Goal: Task Accomplishment & Management: Manage account settings

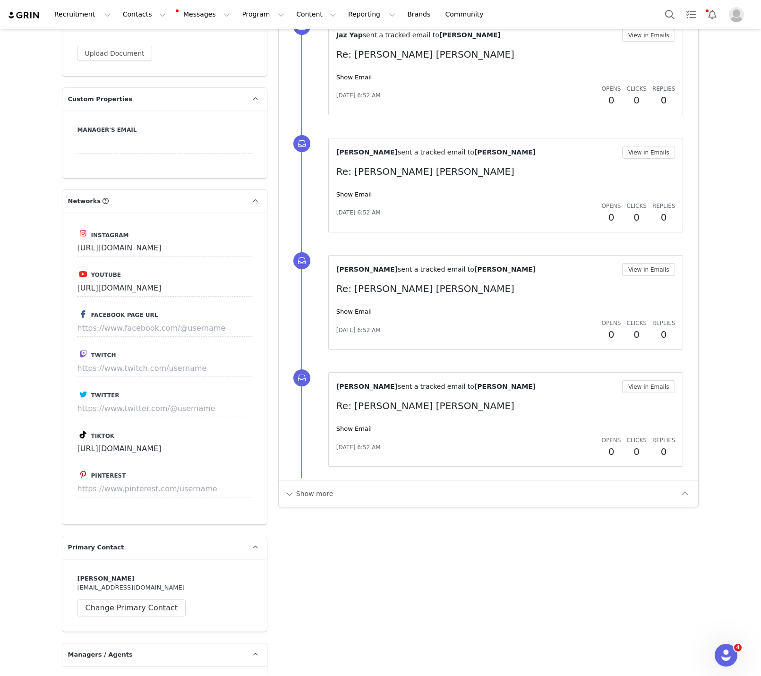
scroll to position [1140, 0]
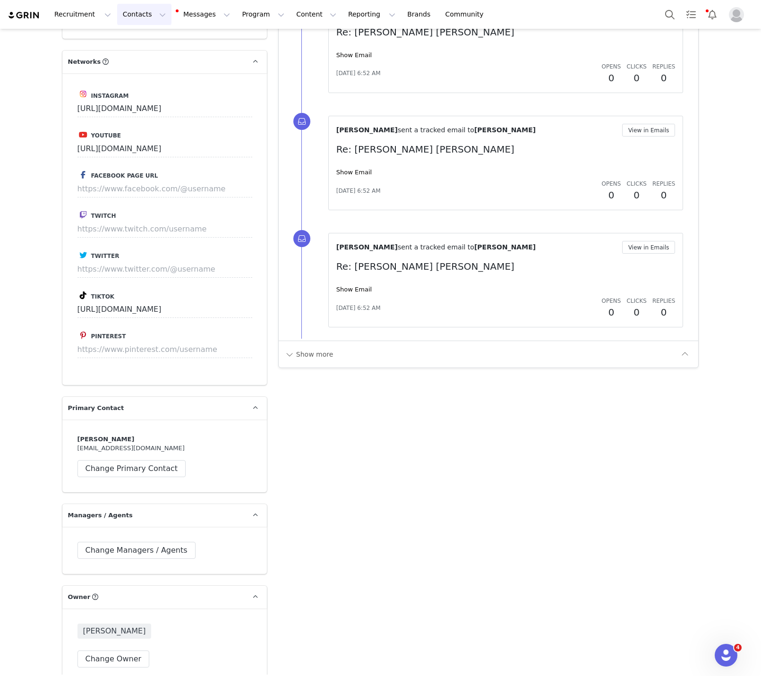
click at [132, 14] on button "Contacts Contacts" at bounding box center [144, 14] width 54 height 21
click at [138, 38] on p "Creators" at bounding box center [132, 42] width 28 height 10
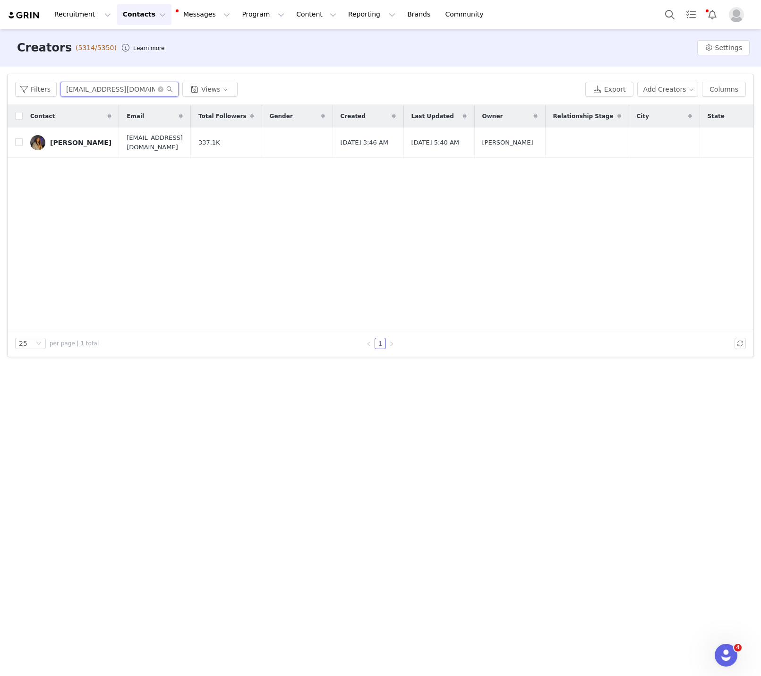
click at [99, 91] on input "[EMAIL_ADDRESS][DOMAIN_NAME]" at bounding box center [119, 89] width 118 height 15
paste input "SOFIABRESKIN"
type input "SOFIABRESKIN"
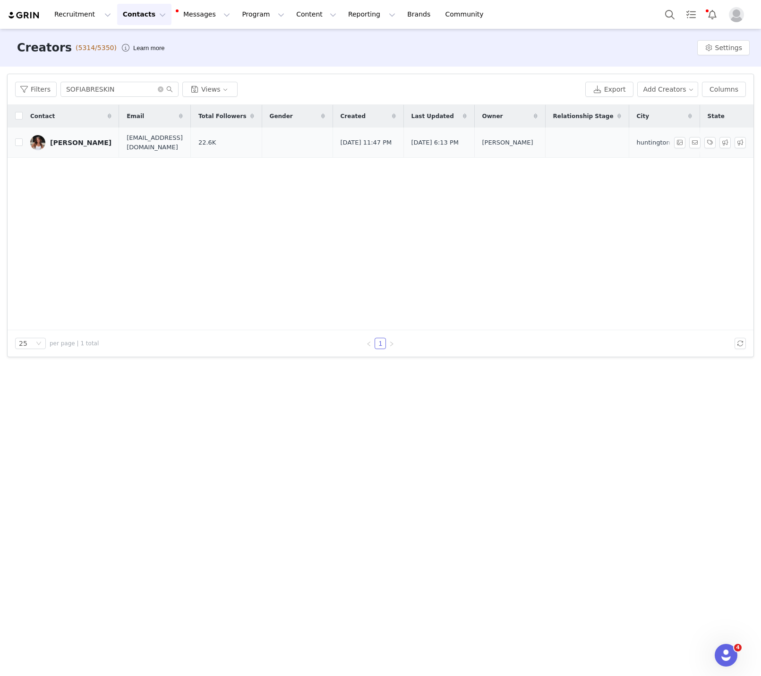
click at [80, 144] on div "[PERSON_NAME]" at bounding box center [80, 143] width 61 height 8
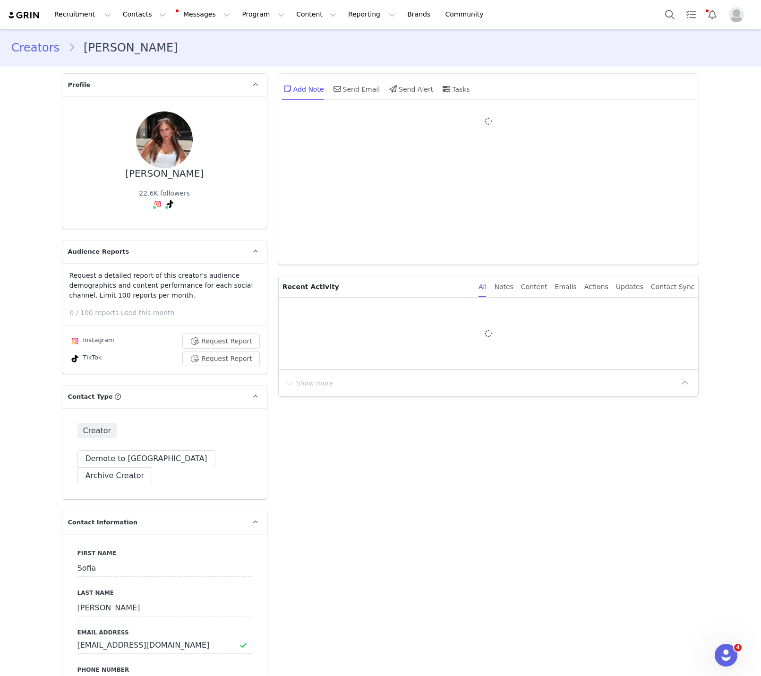
type input "+1 ([GEOGRAPHIC_DATA])"
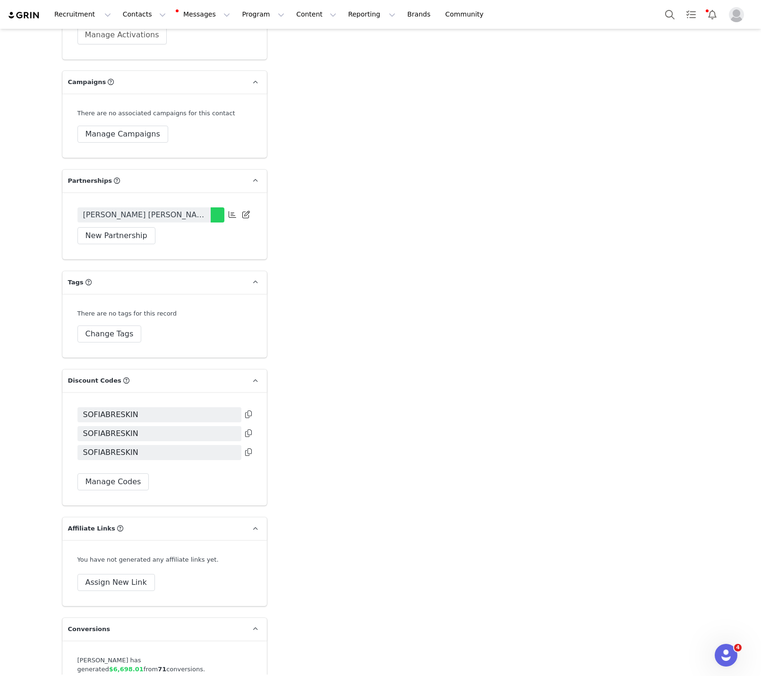
scroll to position [2077, 0]
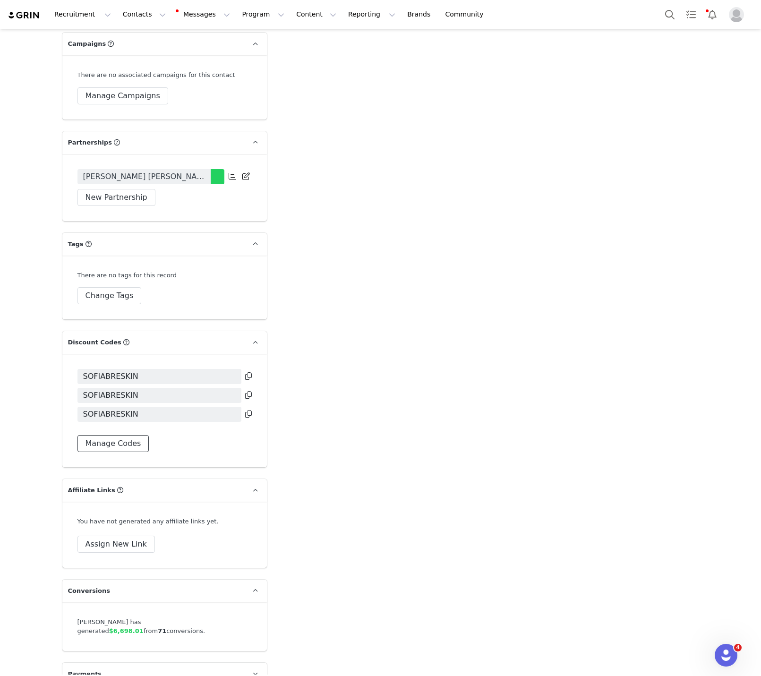
click at [102, 435] on button "Manage Codes" at bounding box center [113, 443] width 72 height 17
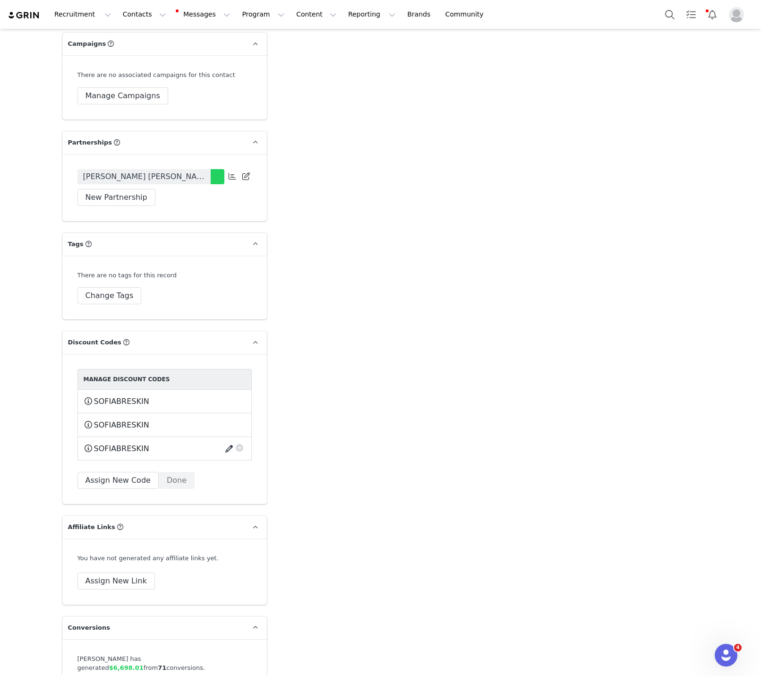
click at [227, 441] on button "button" at bounding box center [230, 448] width 13 height 15
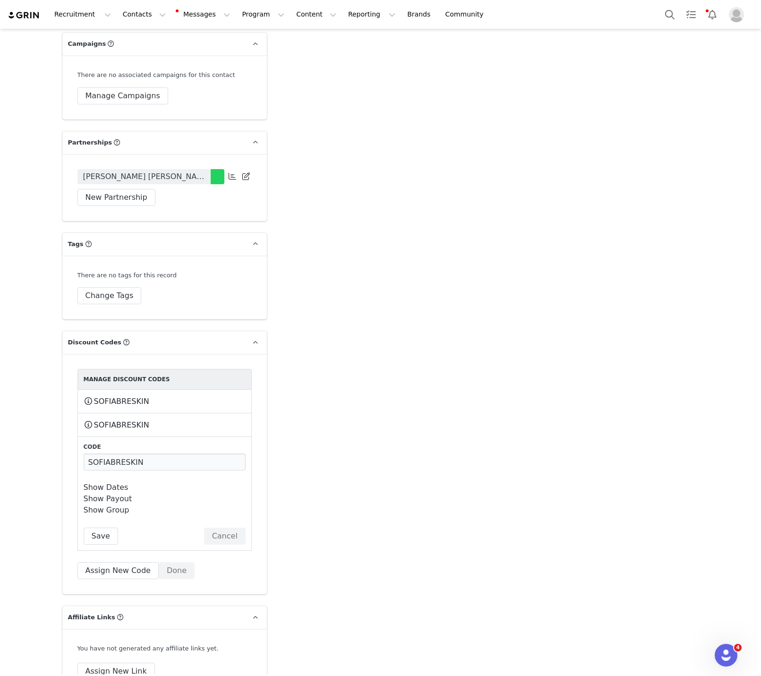
click at [112, 483] on link "Show Dates" at bounding box center [106, 487] width 45 height 9
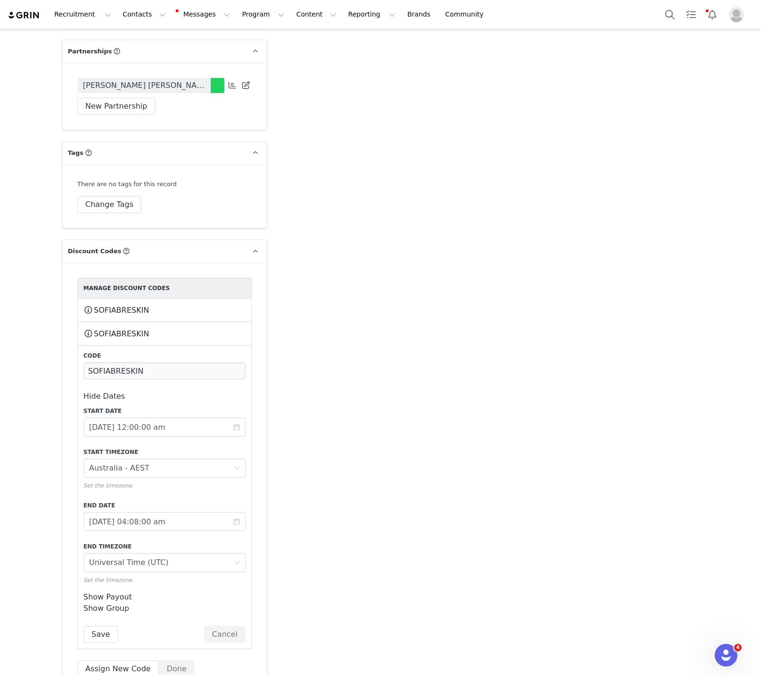
scroll to position [2188, 0]
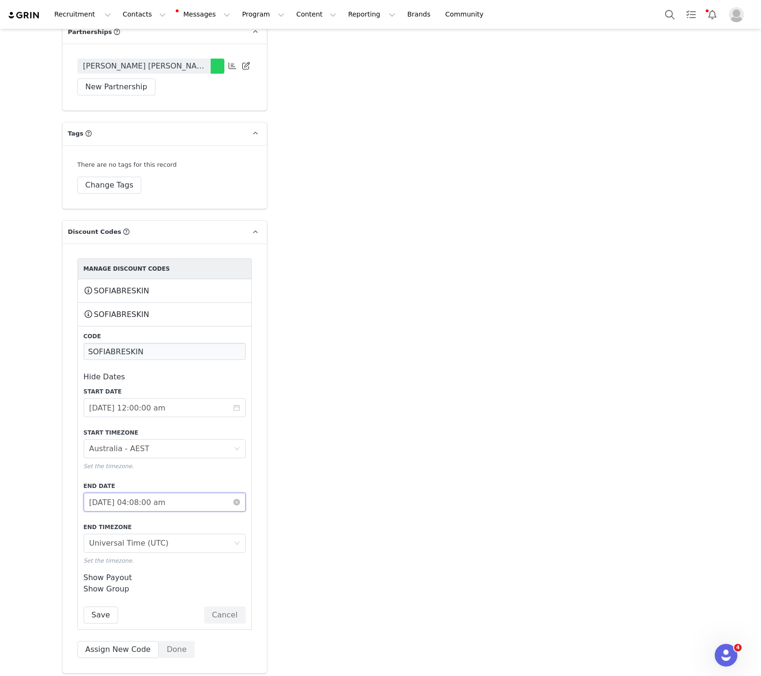
click at [112, 493] on input "[DATE] 04:08:00 am" at bounding box center [165, 502] width 162 height 19
click at [192, 462] on div "Start Date [DATE] 12:00:00 am Start Timezone Timezone [GEOGRAPHIC_DATA] - AEST …" at bounding box center [165, 476] width 162 height 178
click at [179, 641] on button "Done" at bounding box center [177, 649] width 36 height 17
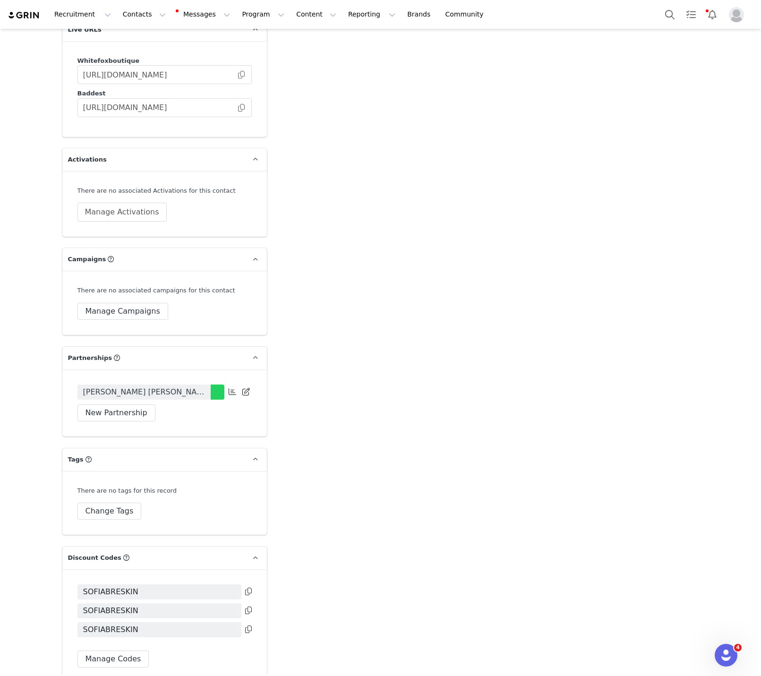
scroll to position [1676, 0]
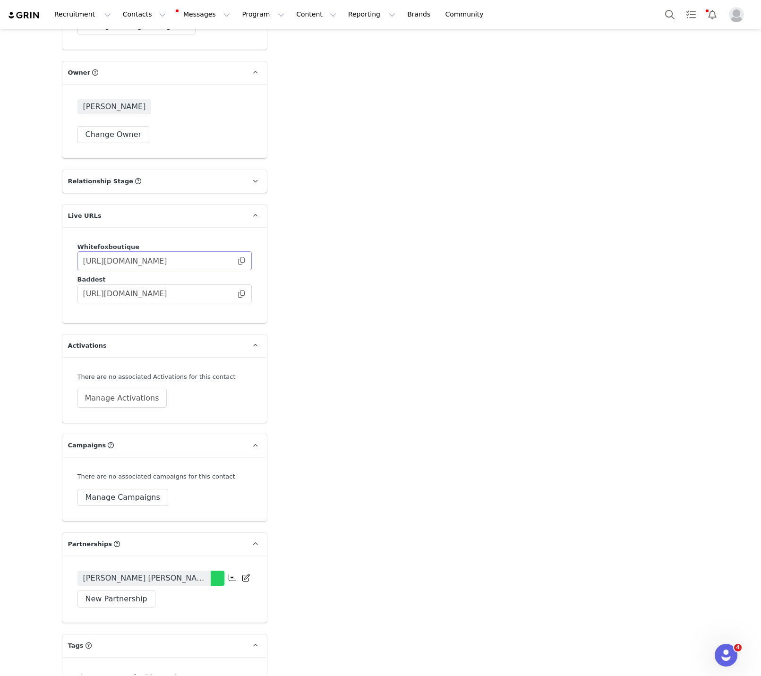
click at [242, 261] on span at bounding box center [241, 261] width 9 height 0
click at [140, 489] on button "Manage Campaigns" at bounding box center [122, 497] width 91 height 17
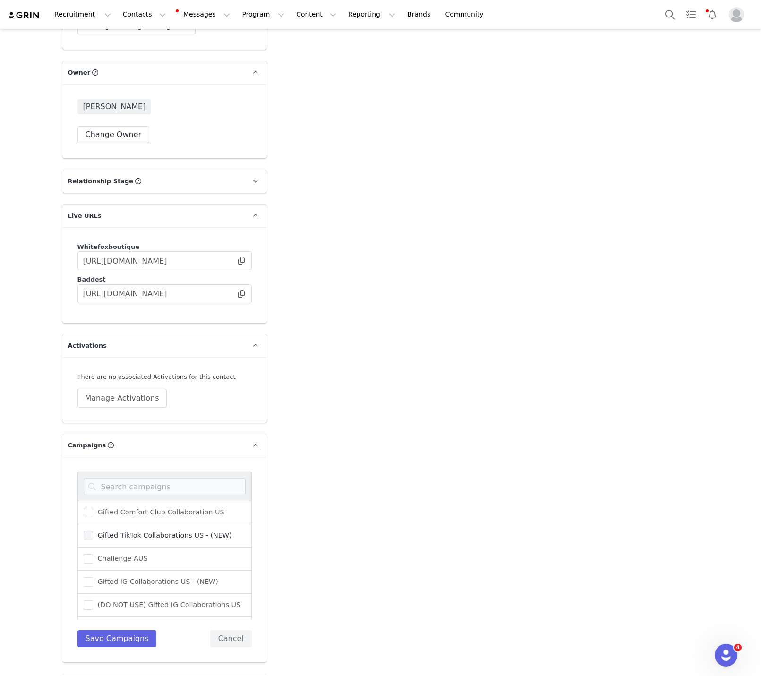
click at [152, 531] on span "Gifted TikTok Collaborations US - (NEW)" at bounding box center [162, 535] width 139 height 9
click at [93, 531] on input "Gifted TikTok Collaborations US - (NEW)" at bounding box center [93, 531] width 0 height 0
click at [120, 630] on button "Save Campaigns" at bounding box center [116, 638] width 79 height 17
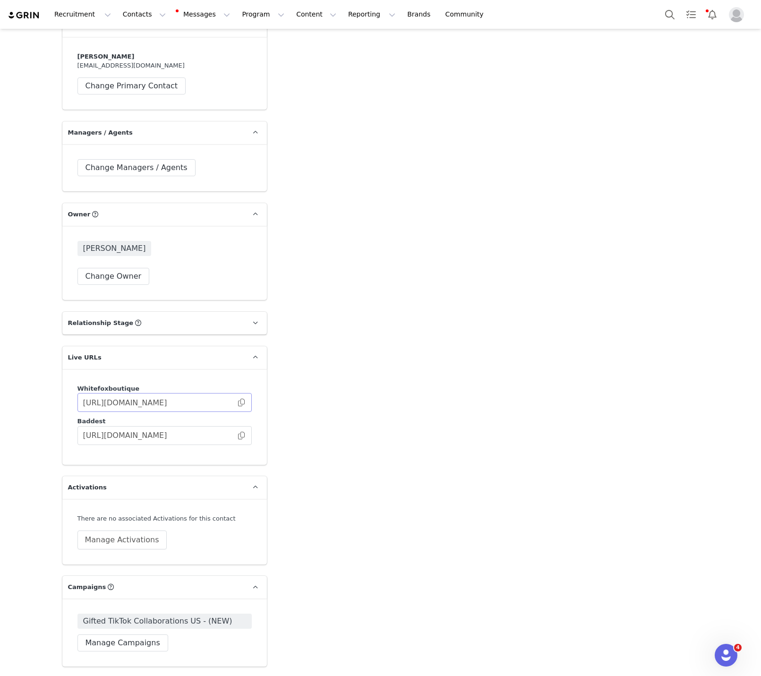
scroll to position [1523, 0]
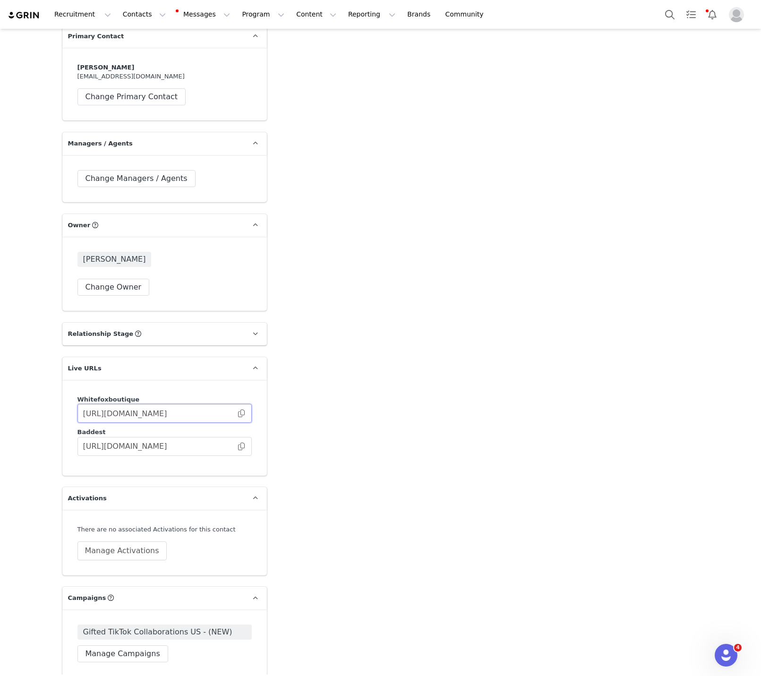
click at [248, 404] on input "[URL][DOMAIN_NAME]" at bounding box center [164, 413] width 174 height 19
click at [243, 413] on span at bounding box center [241, 413] width 9 height 0
